Goal: Find specific page/section: Find specific page/section

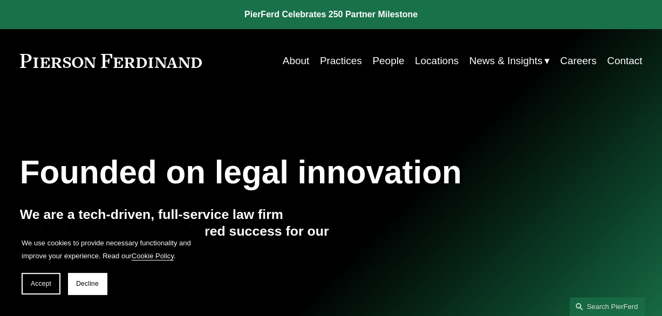
click at [385, 61] on link "People" at bounding box center [388, 61] width 32 height 21
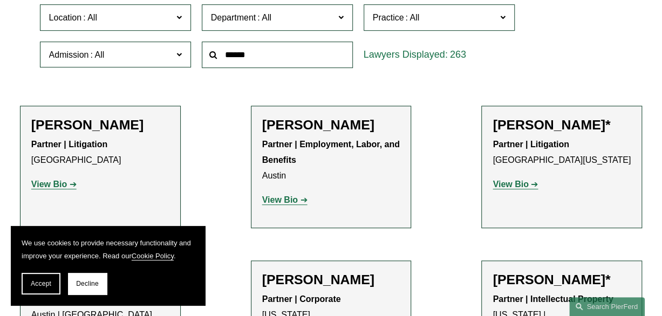
scroll to position [216, 0]
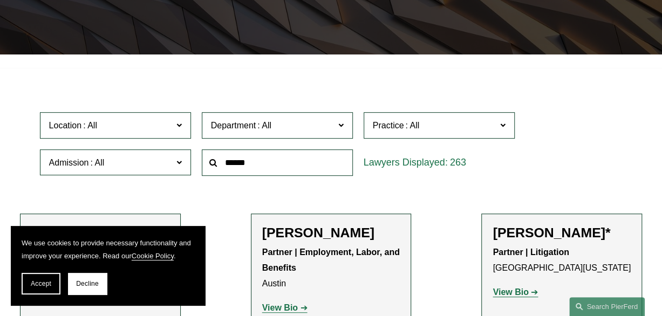
click at [165, 124] on span "Location" at bounding box center [111, 125] width 124 height 15
click at [0, 0] on link "[GEOGRAPHIC_DATA]" at bounding box center [0, 0] width 0 height 0
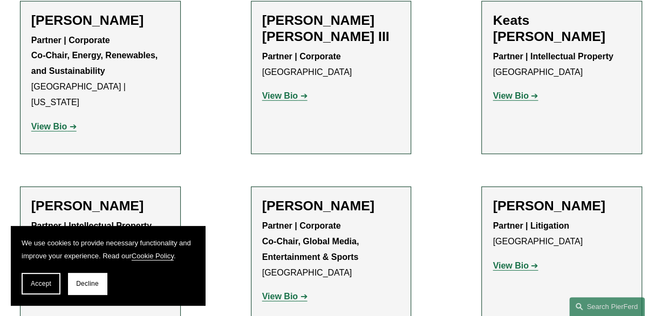
scroll to position [1426, 0]
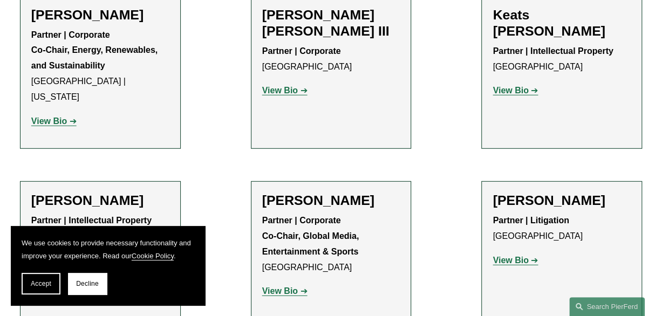
click at [511, 256] on strong "View Bio" at bounding box center [511, 260] width 36 height 9
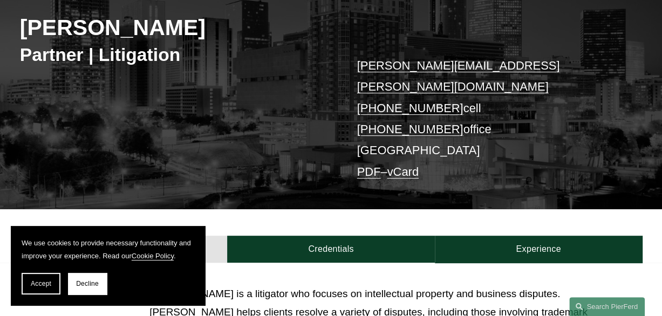
scroll to position [161, 0]
